Goal: Find specific page/section: Find specific page/section

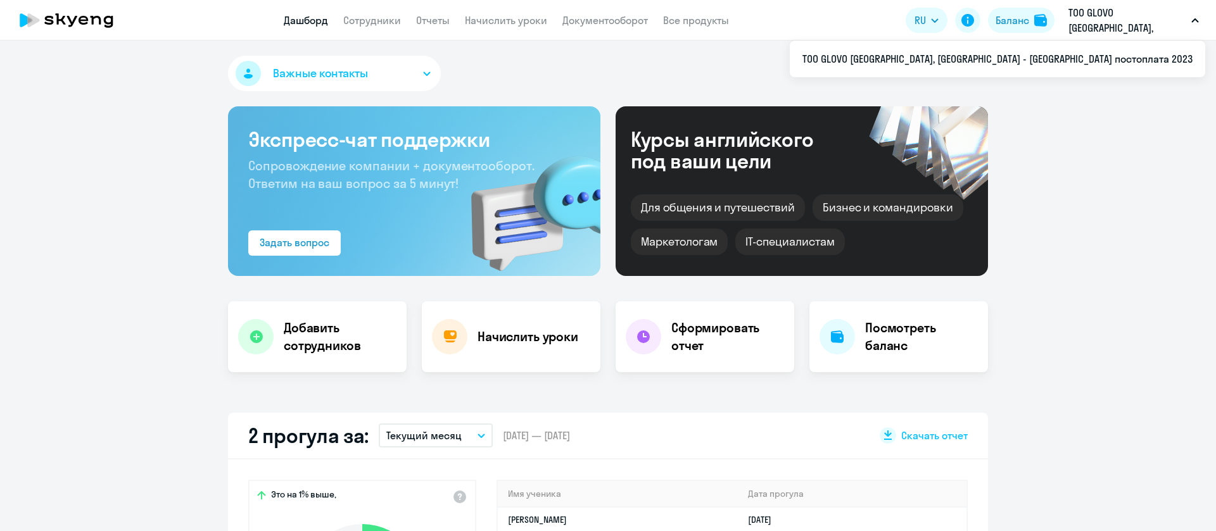
click at [1102, 14] on p "ТОО GLOVO [GEOGRAPHIC_DATA], [GEOGRAPHIC_DATA] - [GEOGRAPHIC_DATA] постоплата 2…" at bounding box center [1127, 20] width 118 height 30
select select "30"
click at [1102, 25] on p "ТОО GLOVO [GEOGRAPHIC_DATA], [GEOGRAPHIC_DATA] - [GEOGRAPHIC_DATA] постоплата 2…" at bounding box center [1127, 20] width 118 height 30
click at [391, 20] on link "Сотрудники" at bounding box center [372, 20] width 58 height 13
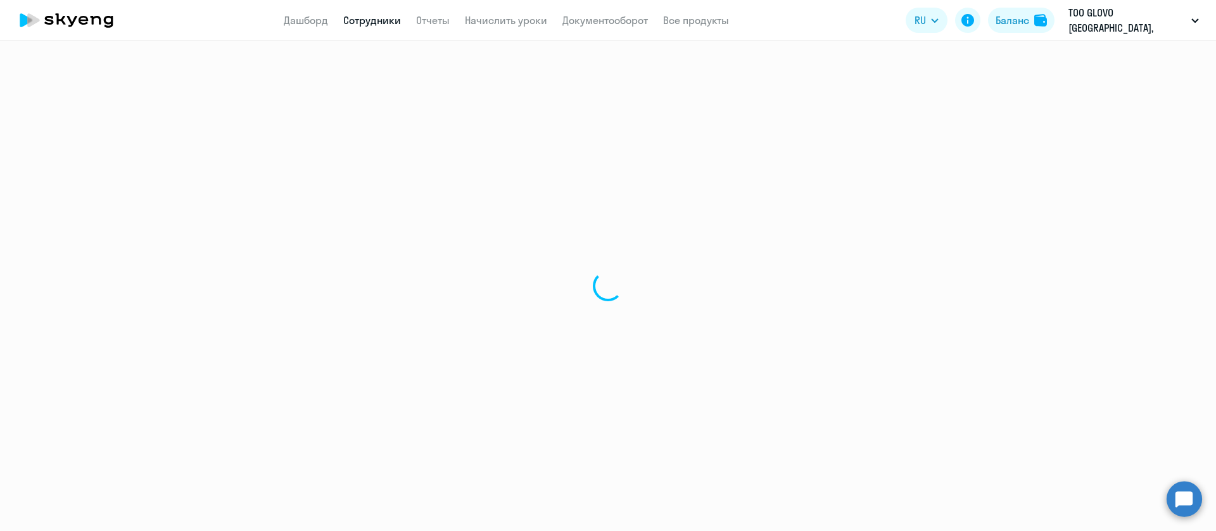
select select "30"
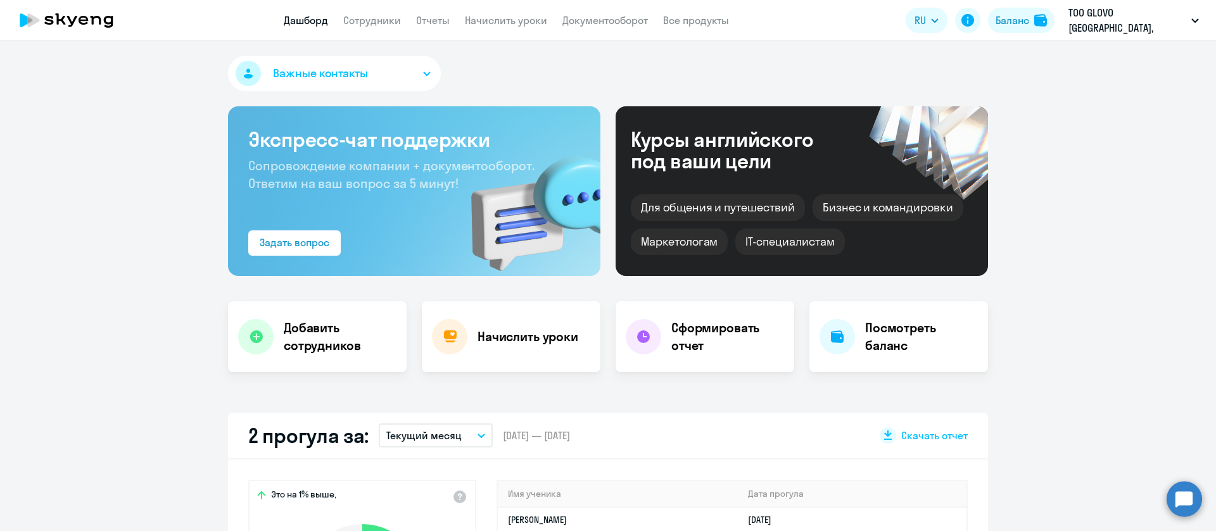
select select "30"
